Goal: Communication & Community: Connect with others

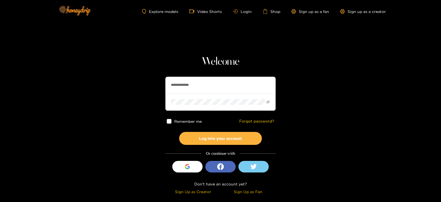
drag, startPoint x: 212, startPoint y: 83, endPoint x: 146, endPoint y: 83, distance: 65.8
click at [146, 83] on section "**********" at bounding box center [220, 98] width 441 height 196
type input "**********"
click at [179, 132] on button "Log into your account" at bounding box center [220, 138] width 83 height 13
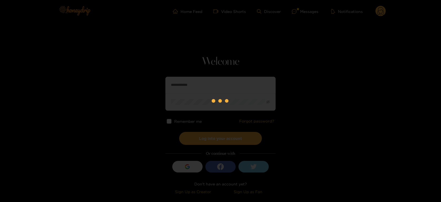
click at [302, 12] on div at bounding box center [220, 101] width 441 height 202
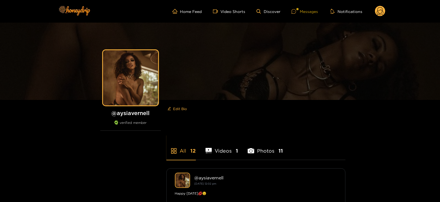
click at [312, 11] on div "Messages" at bounding box center [304, 11] width 26 height 6
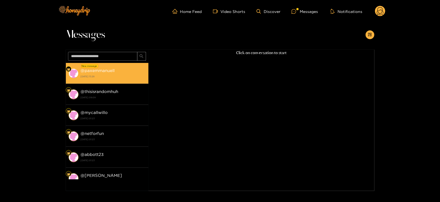
click at [107, 68] on div "@ paxemmanuell [DATE] 13:28" at bounding box center [113, 73] width 65 height 12
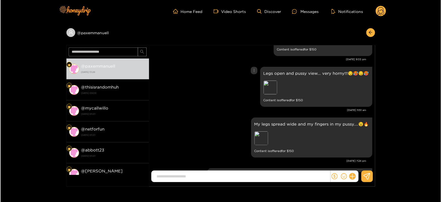
scroll to position [1007, 0]
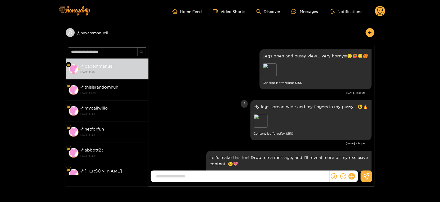
click at [267, 105] on p "My legs spread wide and my fingers in my pussy....😉🔥" at bounding box center [311, 106] width 115 height 6
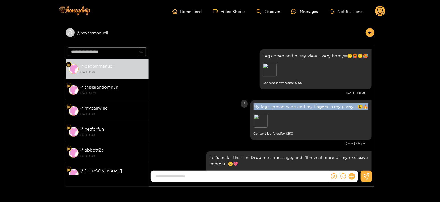
click at [267, 105] on p "My legs spread wide and my fingers in my pussy....😉🔥" at bounding box center [311, 106] width 115 height 6
copy p "My legs spread wide and my fingers in my pussy....😉🔥"
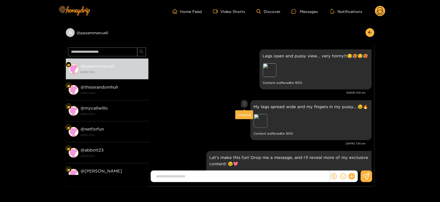
click at [244, 114] on div "Unsend" at bounding box center [243, 115] width 13 height 6
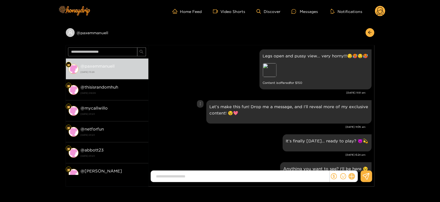
click at [351, 178] on icon at bounding box center [352, 176] width 6 height 6
click at [356, 162] on button at bounding box center [361, 162] width 19 height 12
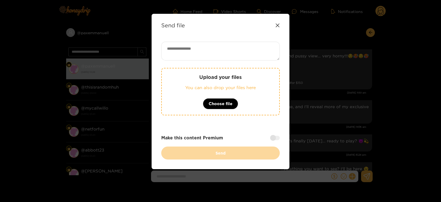
click at [203, 53] on textarea at bounding box center [220, 51] width 118 height 19
paste textarea "**********"
type textarea "**********"
click at [187, 82] on div "Upload your files You can also drop your files here Choose file" at bounding box center [220, 91] width 118 height 47
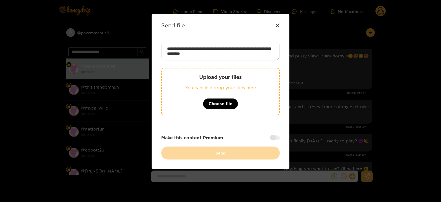
click at [235, 66] on div "**********" at bounding box center [220, 101] width 118 height 118
click at [211, 83] on div "Upload your files You can also drop your files here Choose file" at bounding box center [220, 91] width 118 height 47
click at [276, 137] on div at bounding box center [275, 137] width 10 height 4
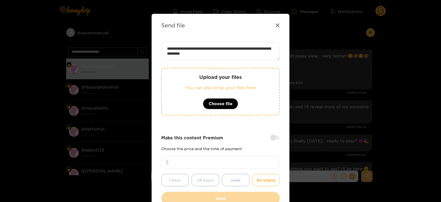
click at [246, 160] on input "*" at bounding box center [220, 162] width 118 height 12
type input "***"
click at [182, 85] on p "You can also drop your files here" at bounding box center [220, 87] width 95 height 6
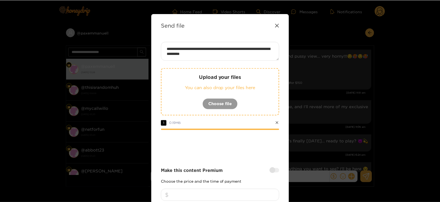
scroll to position [66, 0]
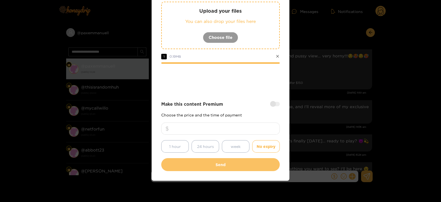
click at [172, 166] on button "Send" at bounding box center [220, 164] width 118 height 13
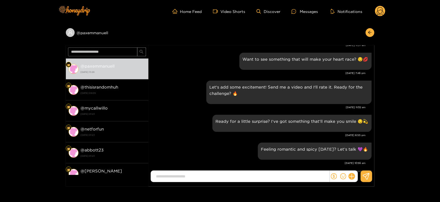
scroll to position [1284, 0]
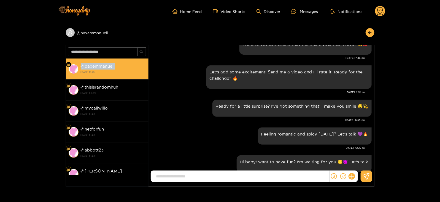
drag, startPoint x: 82, startPoint y: 66, endPoint x: 145, endPoint y: 66, distance: 63.1
click at [145, 66] on li "@ paxemmanuell [DATE] 13:28" at bounding box center [107, 68] width 83 height 21
copy strong "@ paxemmanuell"
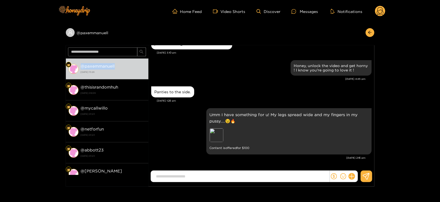
scroll to position [640, 0]
click at [384, 12] on circle at bounding box center [380, 11] width 10 height 10
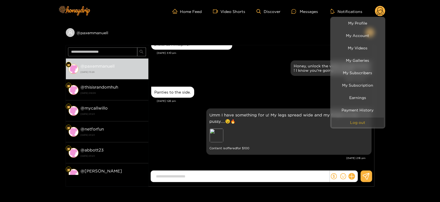
click at [369, 120] on button "Log out" at bounding box center [358, 122] width 52 height 10
